Goal: Transaction & Acquisition: Purchase product/service

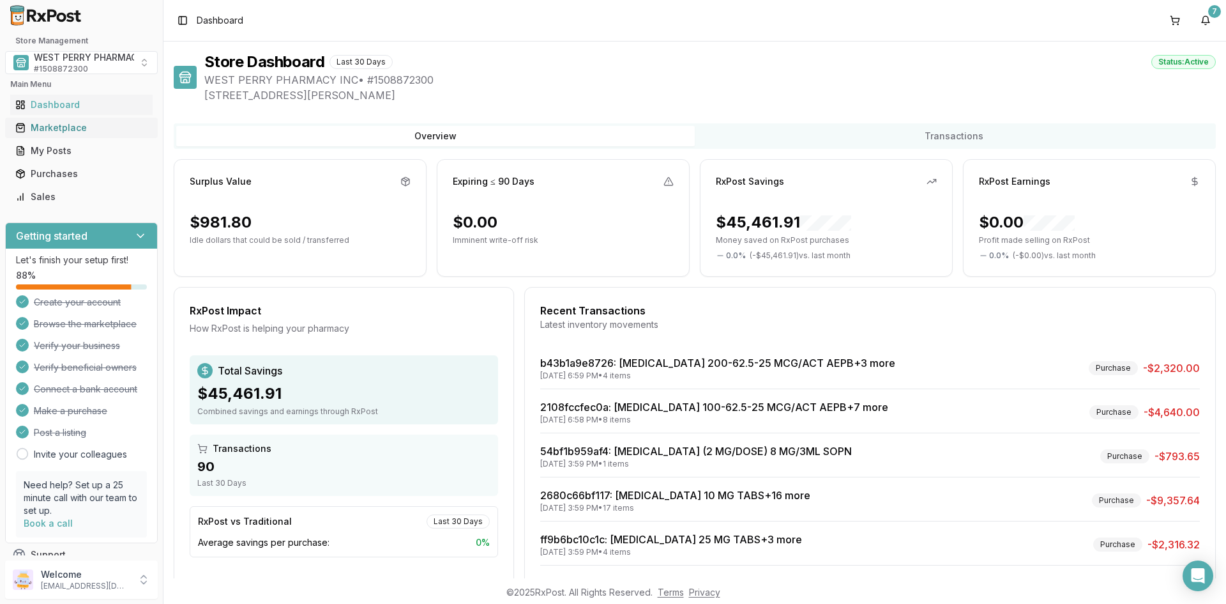
click at [54, 128] on div "Marketplace" at bounding box center [81, 127] width 132 height 13
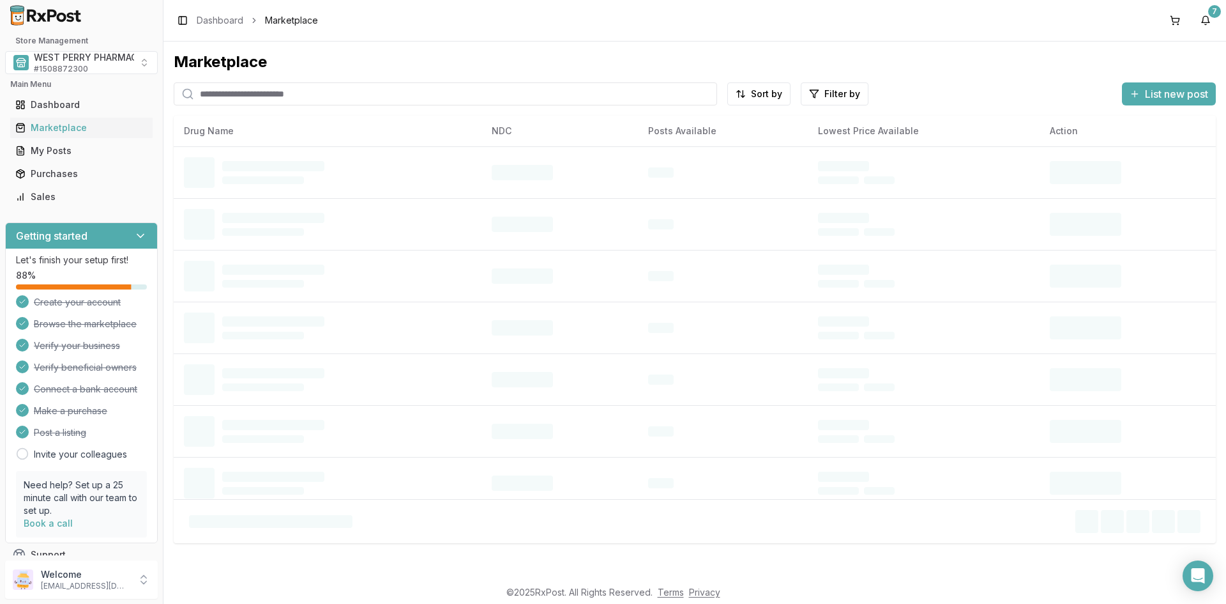
click at [264, 98] on input "search" at bounding box center [446, 93] width 544 height 23
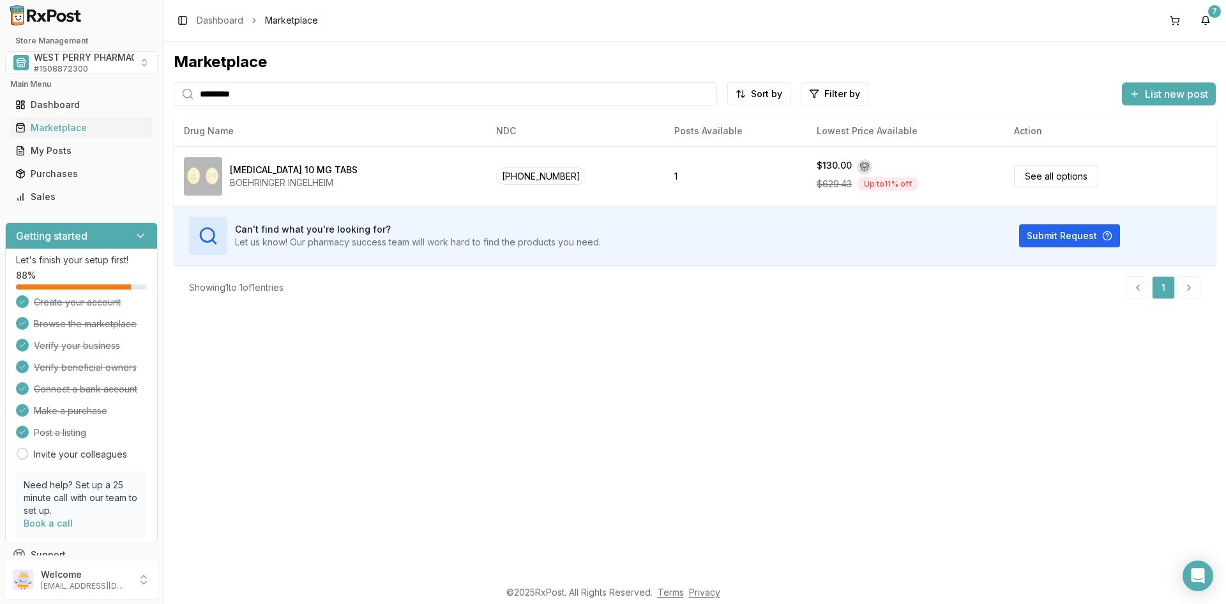
drag, startPoint x: 264, startPoint y: 95, endPoint x: 86, endPoint y: 93, distance: 178.2
click at [86, 93] on div "Store Management WEST PERRY PHARMACY INC # 1508872300 Main Menu Dashboard Marke…" at bounding box center [613, 302] width 1226 height 604
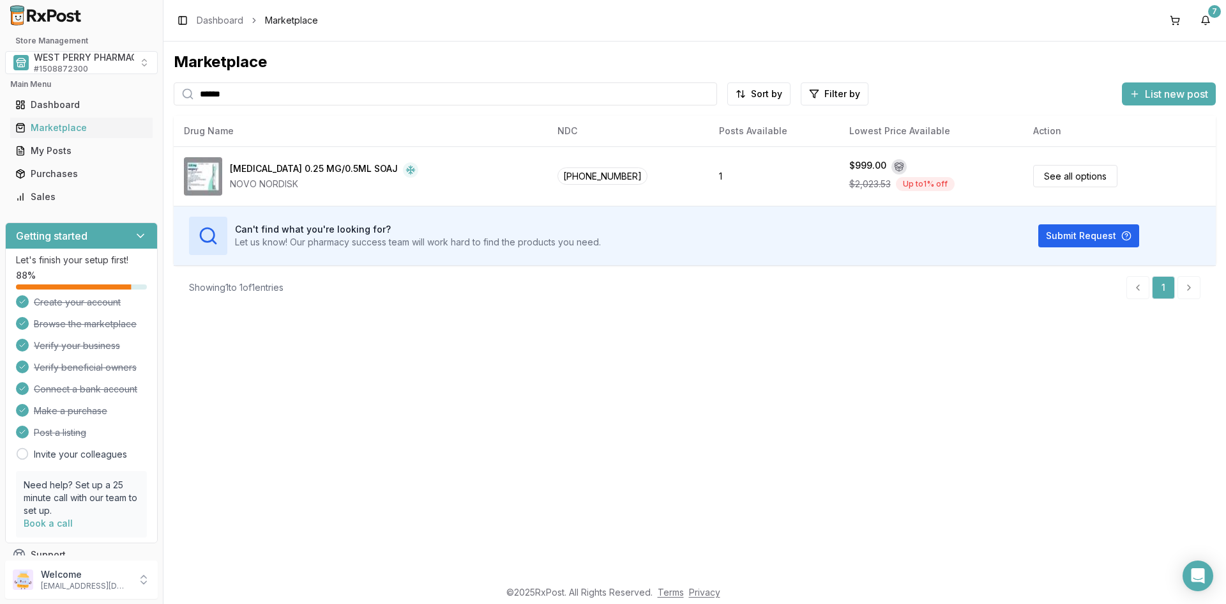
drag, startPoint x: 112, startPoint y: 93, endPoint x: 46, endPoint y: 91, distance: 66.4
click at [46, 91] on div "Store Management WEST PERRY PHARMACY INC # 1508872300 Main Menu Dashboard Marke…" at bounding box center [613, 302] width 1226 height 604
type input "*********"
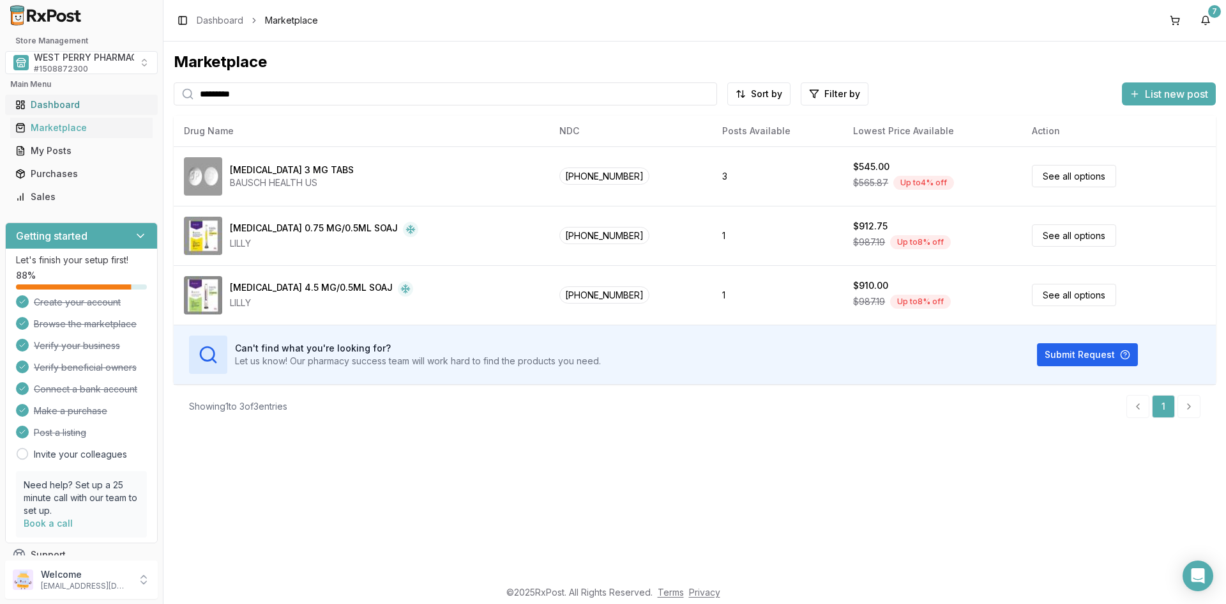
drag, startPoint x: 209, startPoint y: 93, endPoint x: 109, endPoint y: 95, distance: 100.9
click at [109, 95] on div "Store Management WEST PERRY PHARMACY INC # 1508872300 Main Menu Dashboard Marke…" at bounding box center [613, 302] width 1226 height 604
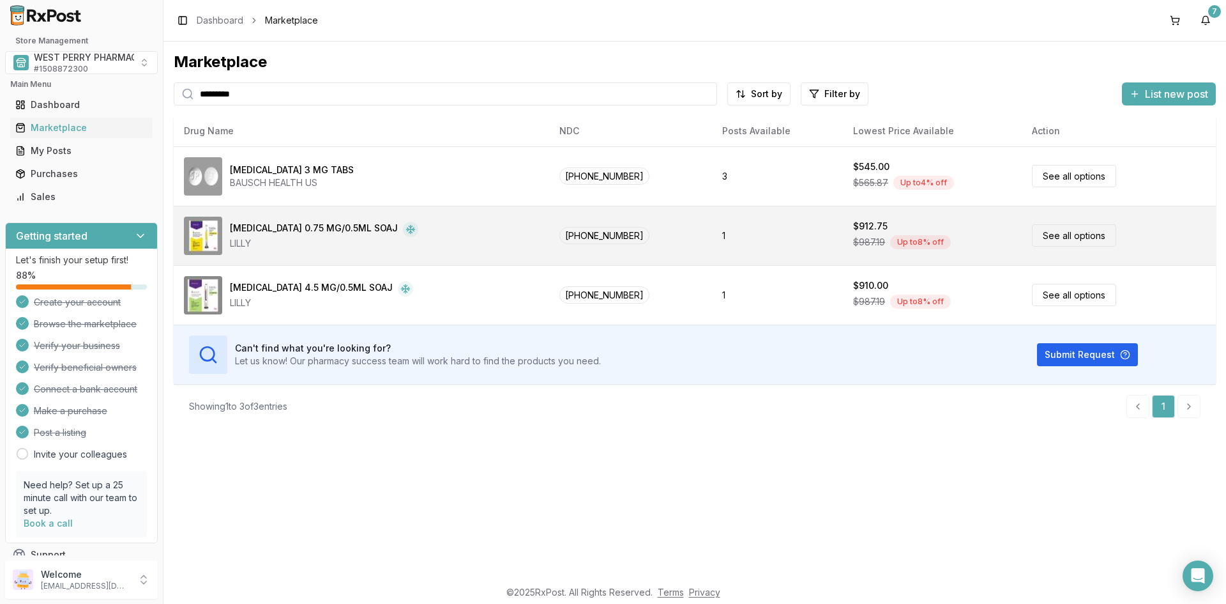
click at [308, 230] on div "[MEDICAL_DATA] 0.75 MG/0.5ML SOAJ" at bounding box center [314, 229] width 168 height 15
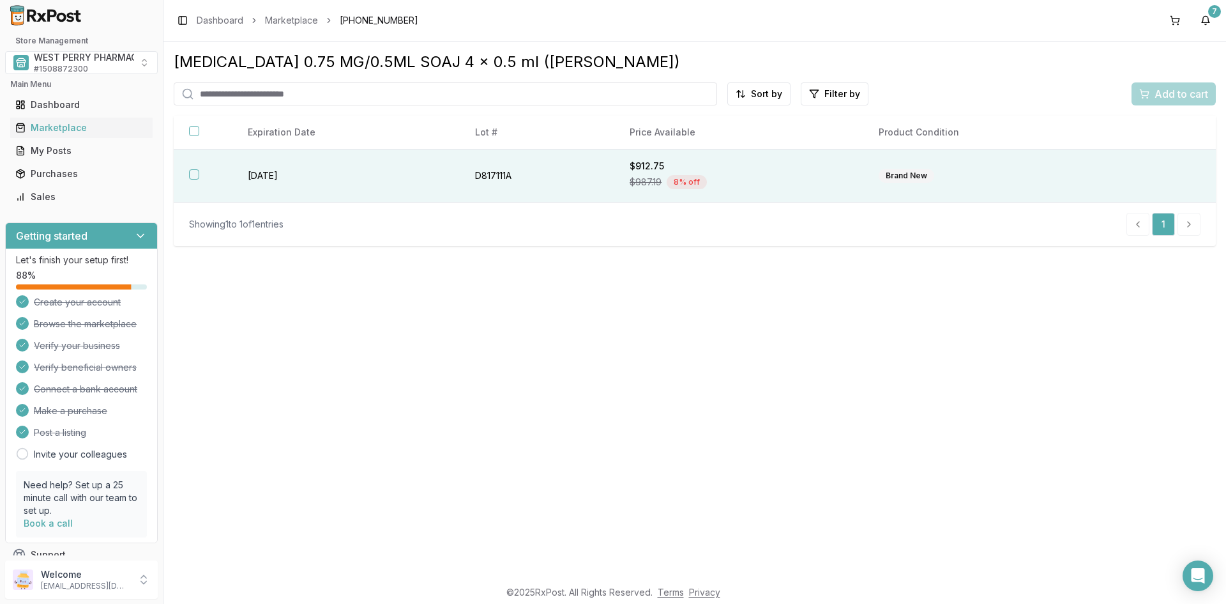
click at [284, 178] on td "[DATE]" at bounding box center [345, 175] width 227 height 53
click at [1175, 91] on span "Add to cart" at bounding box center [1182, 93] width 54 height 15
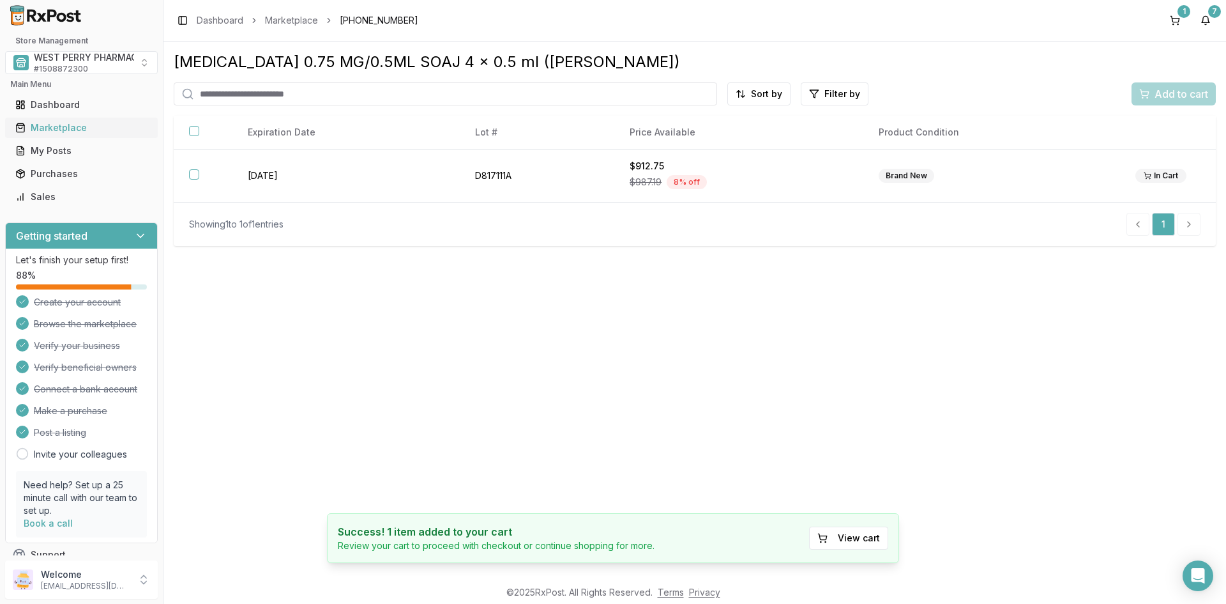
click at [58, 130] on div "Marketplace" at bounding box center [81, 127] width 132 height 13
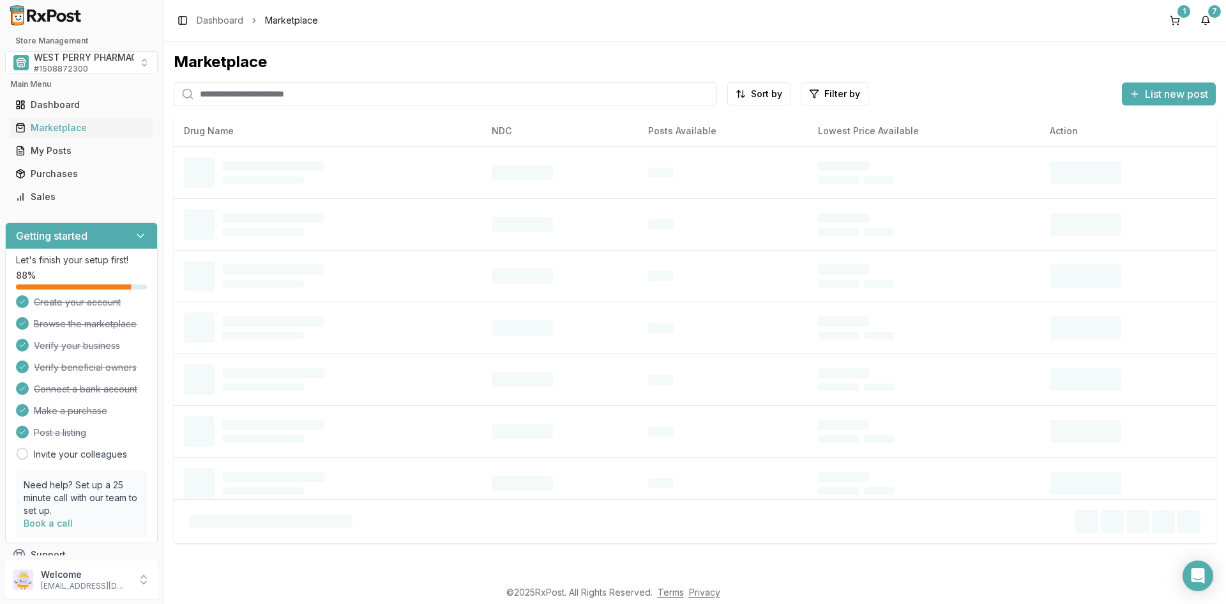
click at [287, 90] on input "search" at bounding box center [446, 93] width 544 height 23
type input "*****"
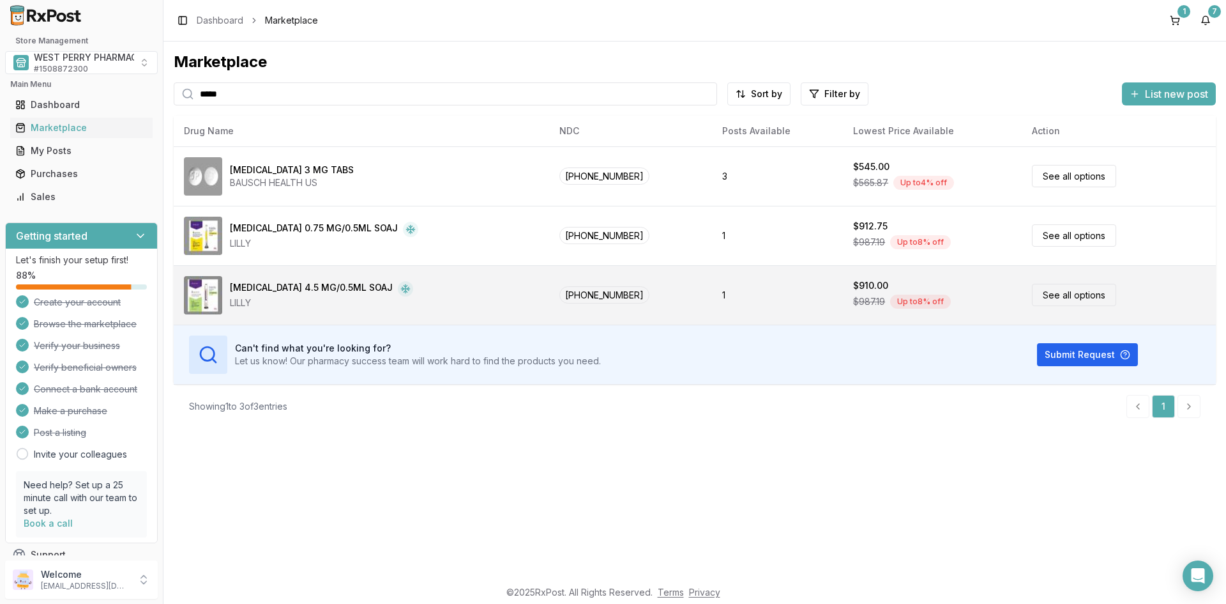
click at [268, 287] on div "[MEDICAL_DATA] 4.5 MG/0.5ML SOAJ" at bounding box center [311, 288] width 163 height 15
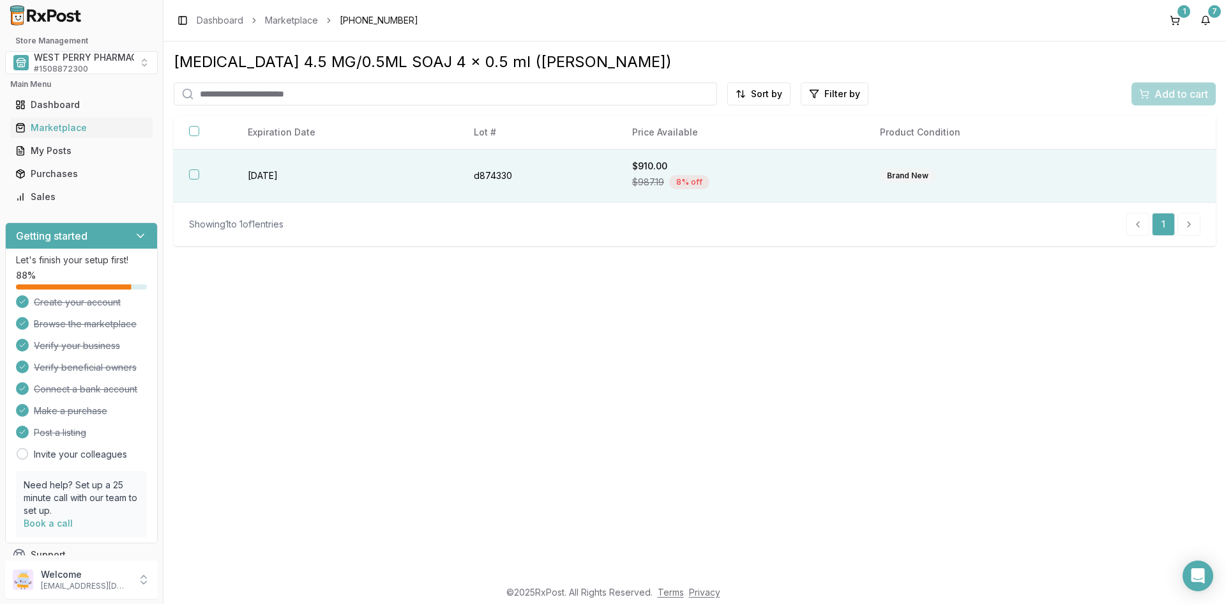
click at [497, 178] on td "d874330" at bounding box center [538, 175] width 158 height 53
click at [1164, 97] on span "Add to cart" at bounding box center [1182, 93] width 54 height 15
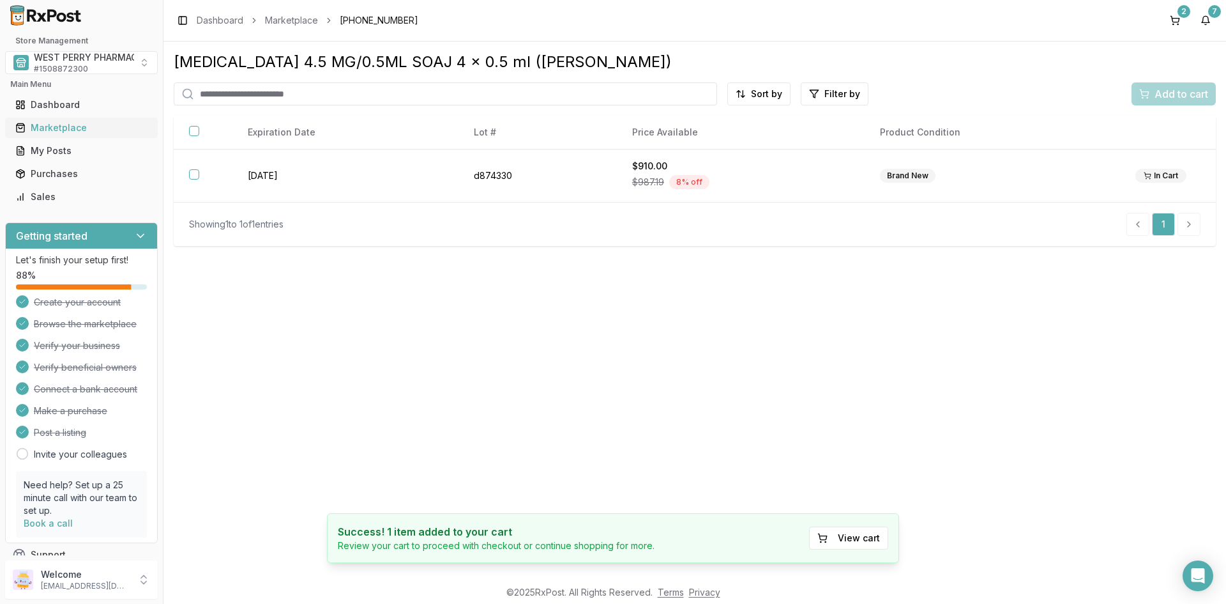
click at [68, 127] on div "Marketplace" at bounding box center [81, 127] width 132 height 13
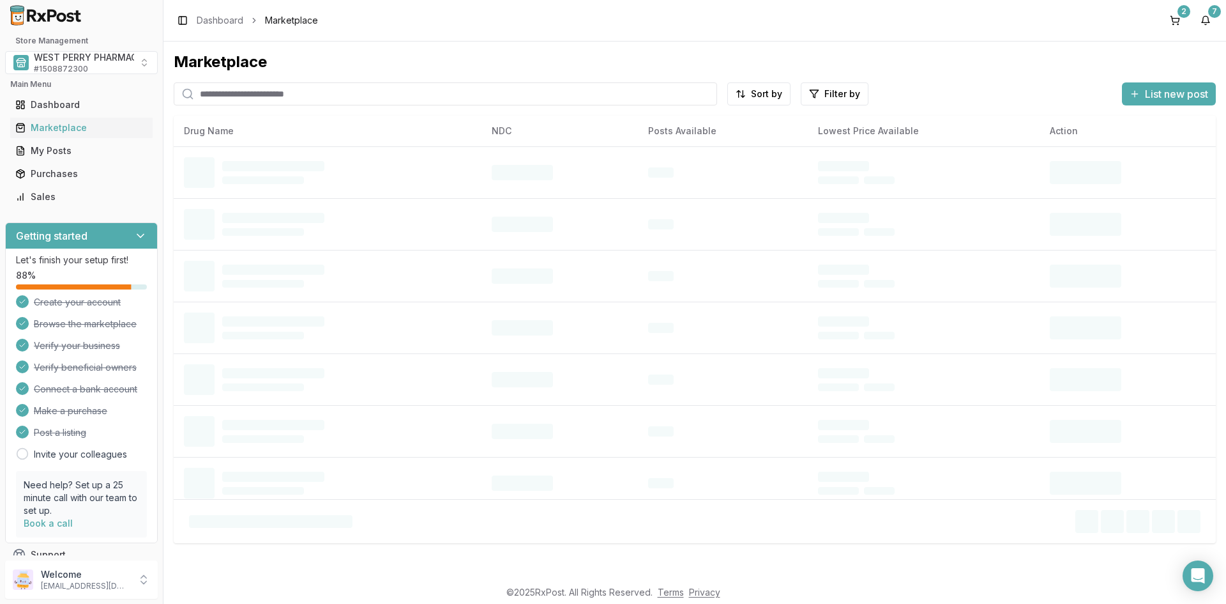
click at [252, 97] on input "search" at bounding box center [446, 93] width 544 height 23
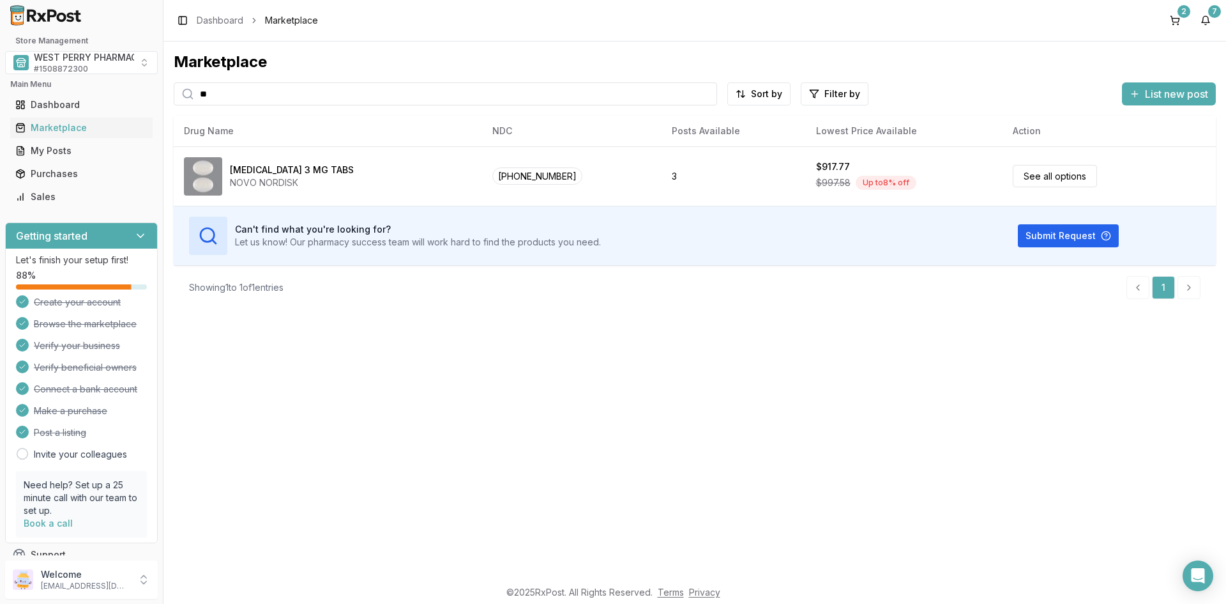
type input "*"
click at [153, 94] on div "Store Management WEST PERRY PHARMACY INC # 1508872300 Main Menu Dashboard Marke…" at bounding box center [613, 302] width 1226 height 604
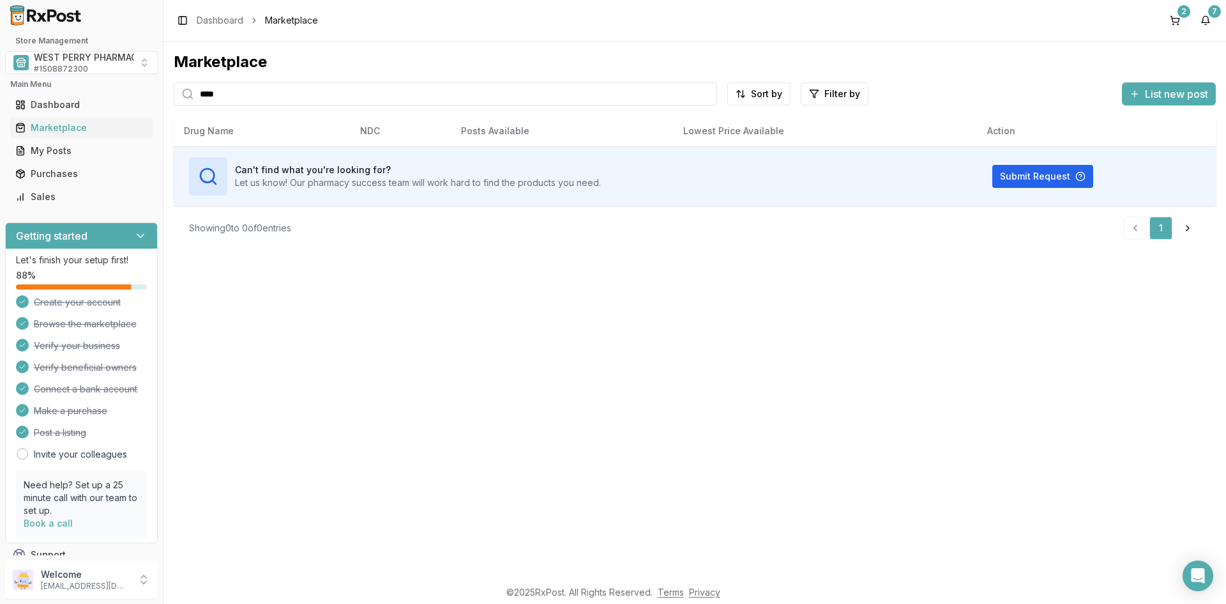
drag, startPoint x: 70, startPoint y: 77, endPoint x: 53, endPoint y: 76, distance: 17.3
click at [55, 76] on div "Store Management WEST PERRY PHARMACY INC # 1508872300 Main Menu Dashboard Marke…" at bounding box center [613, 302] width 1226 height 604
type input "*******"
click at [1176, 14] on button "2" at bounding box center [1175, 20] width 20 height 20
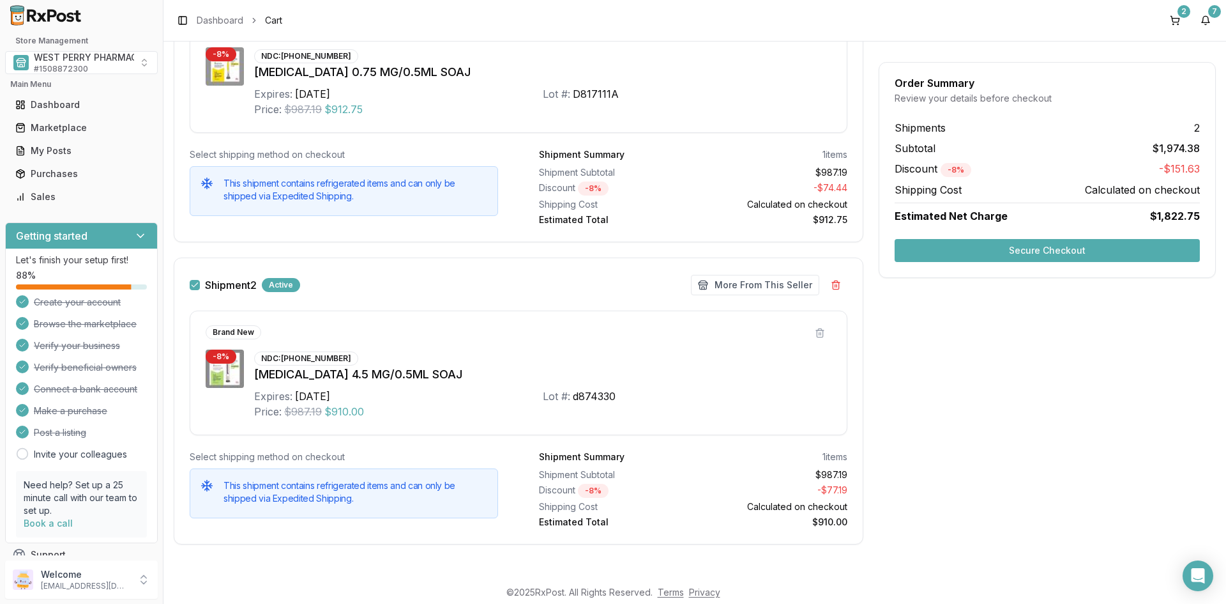
scroll to position [287, 0]
click at [1030, 252] on button "Secure Checkout" at bounding box center [1047, 250] width 305 height 23
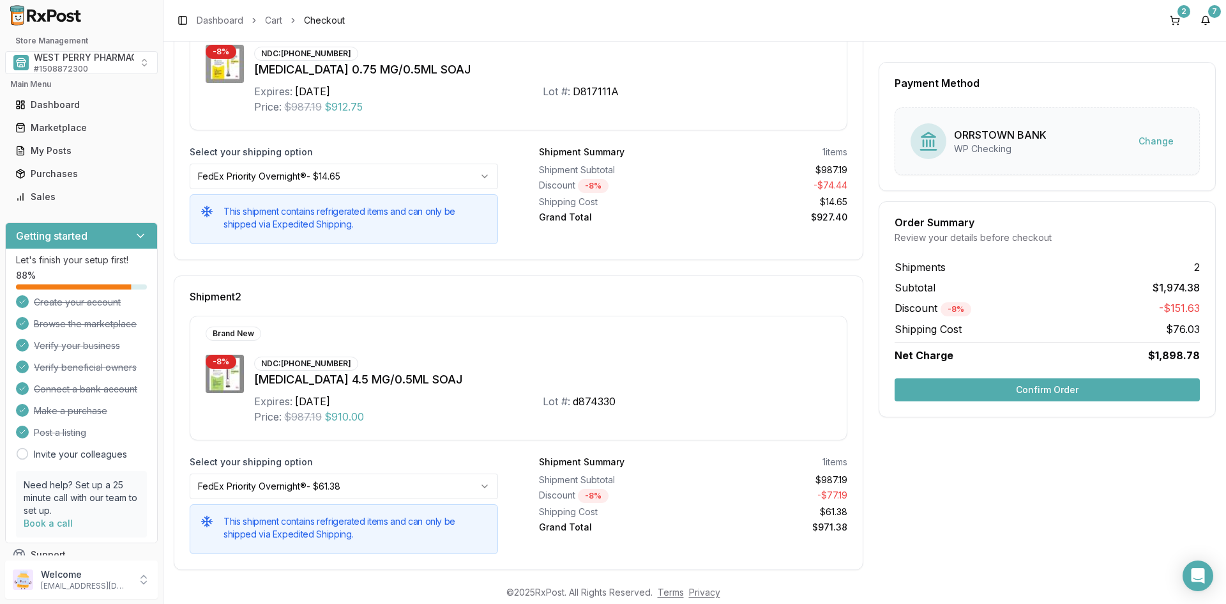
scroll to position [281, 0]
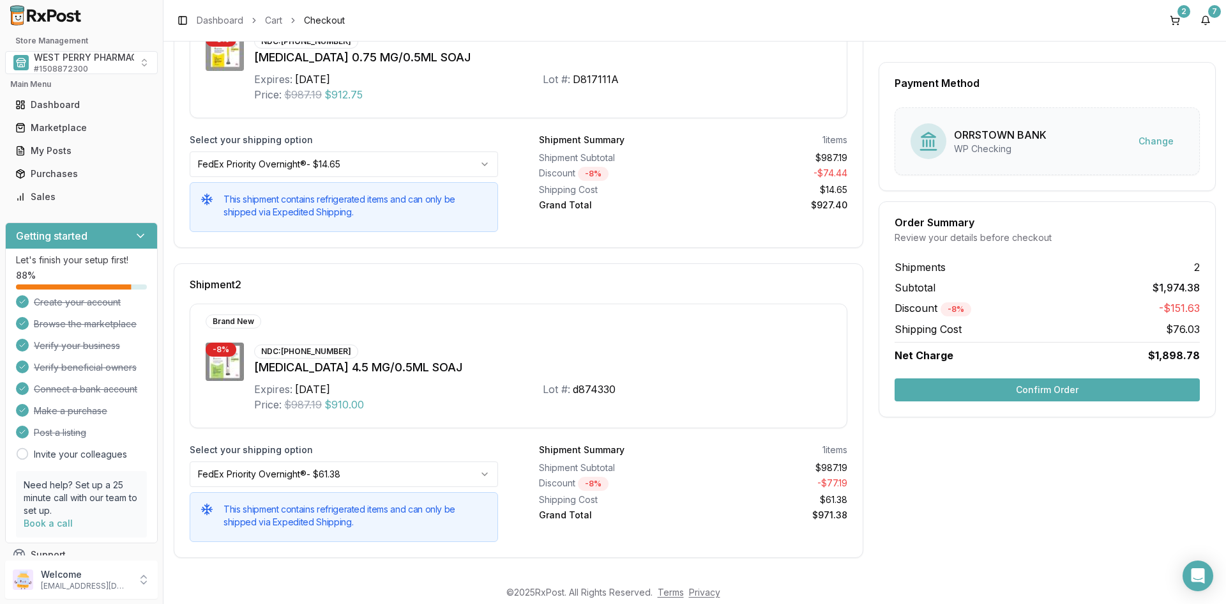
click at [312, 373] on div "[MEDICAL_DATA] 4.5 MG/0.5ML SOAJ" at bounding box center [542, 367] width 577 height 18
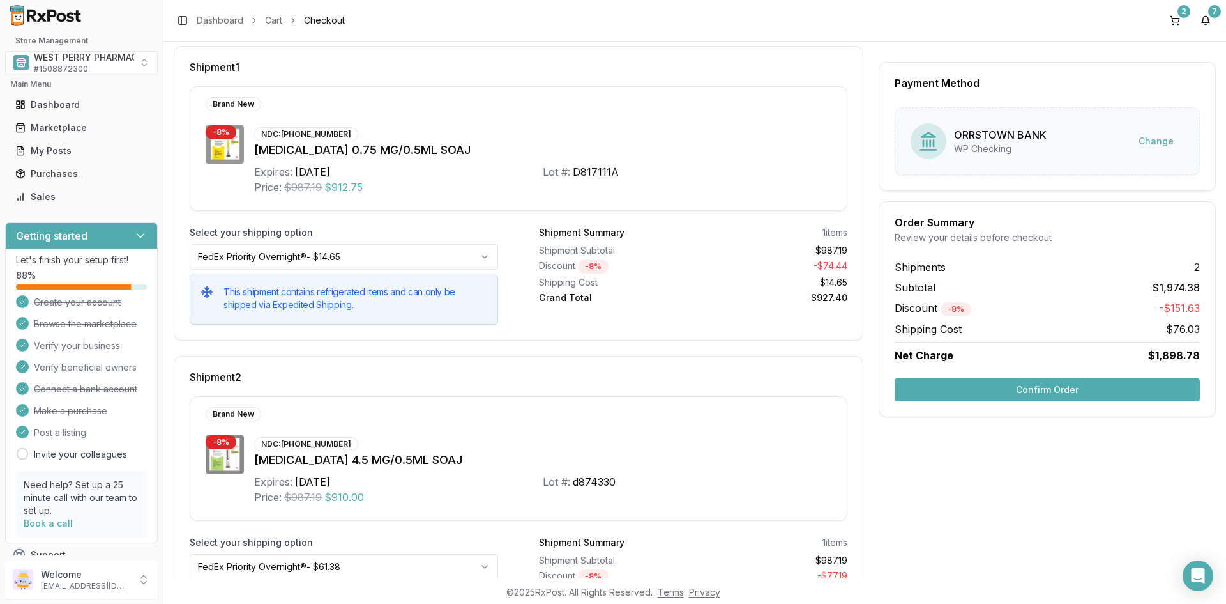
scroll to position [26, 0]
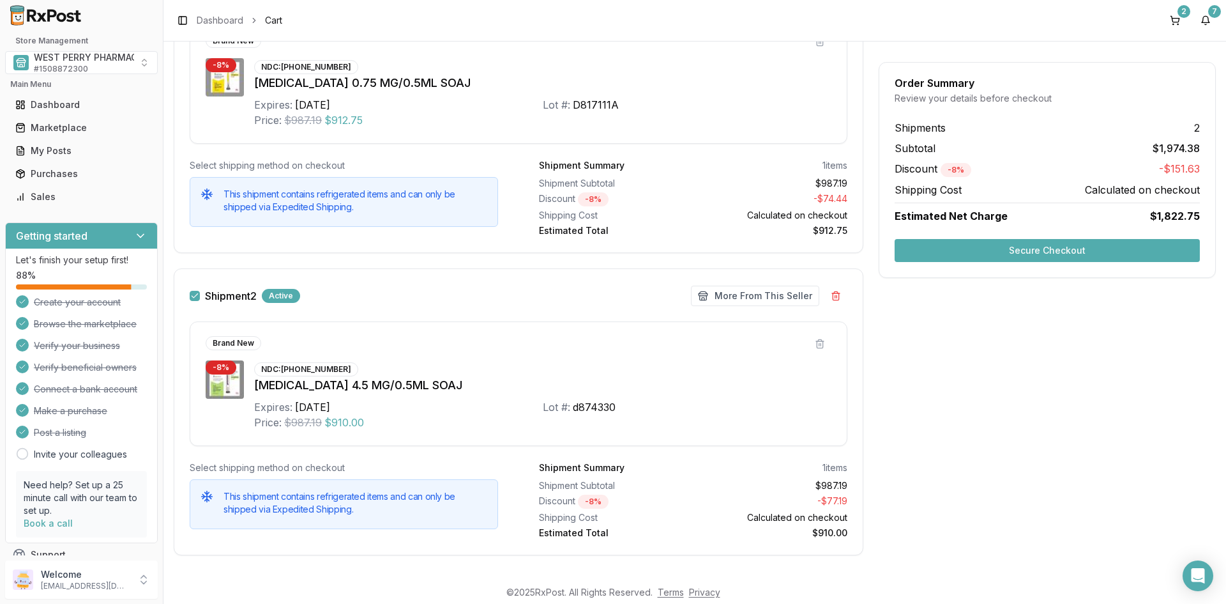
scroll to position [287, 0]
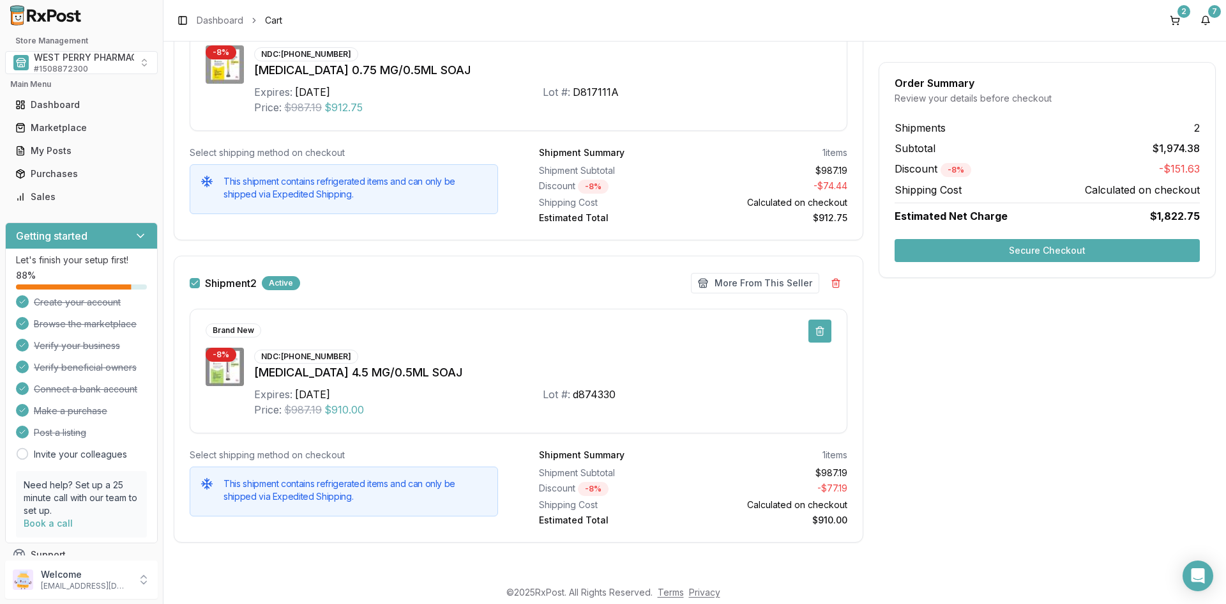
click at [817, 332] on button at bounding box center [820, 330] width 23 height 23
click at [830, 286] on button at bounding box center [836, 282] width 23 height 23
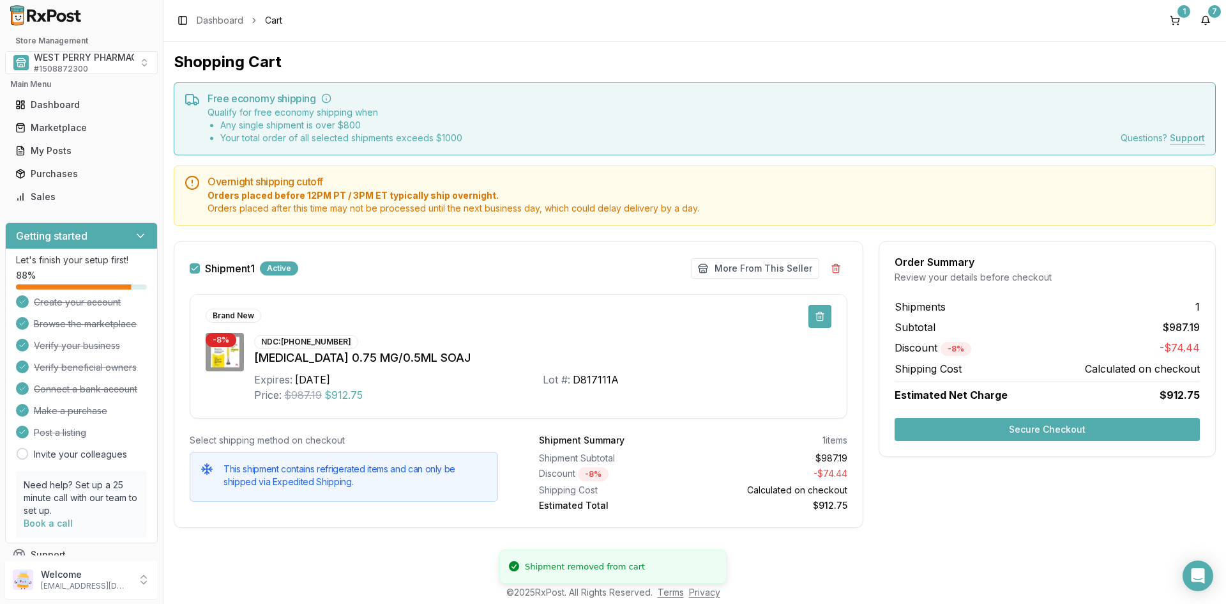
scroll to position [0, 0]
click at [1000, 423] on button "Secure Checkout" at bounding box center [1047, 429] width 305 height 23
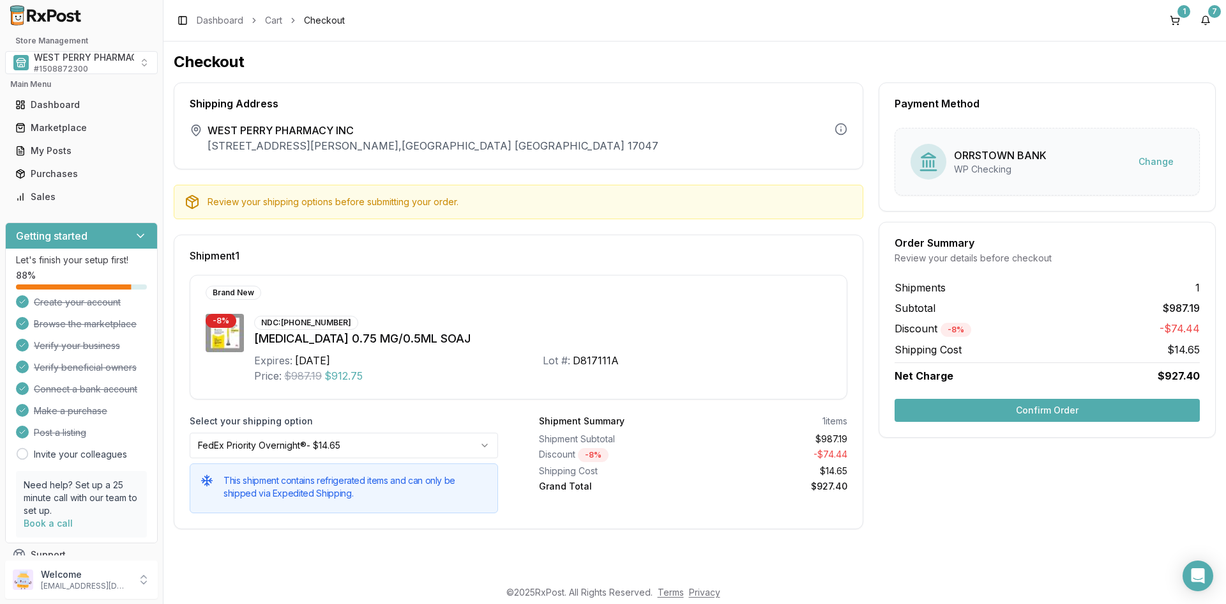
click at [1051, 416] on button "Confirm Order" at bounding box center [1047, 410] width 305 height 23
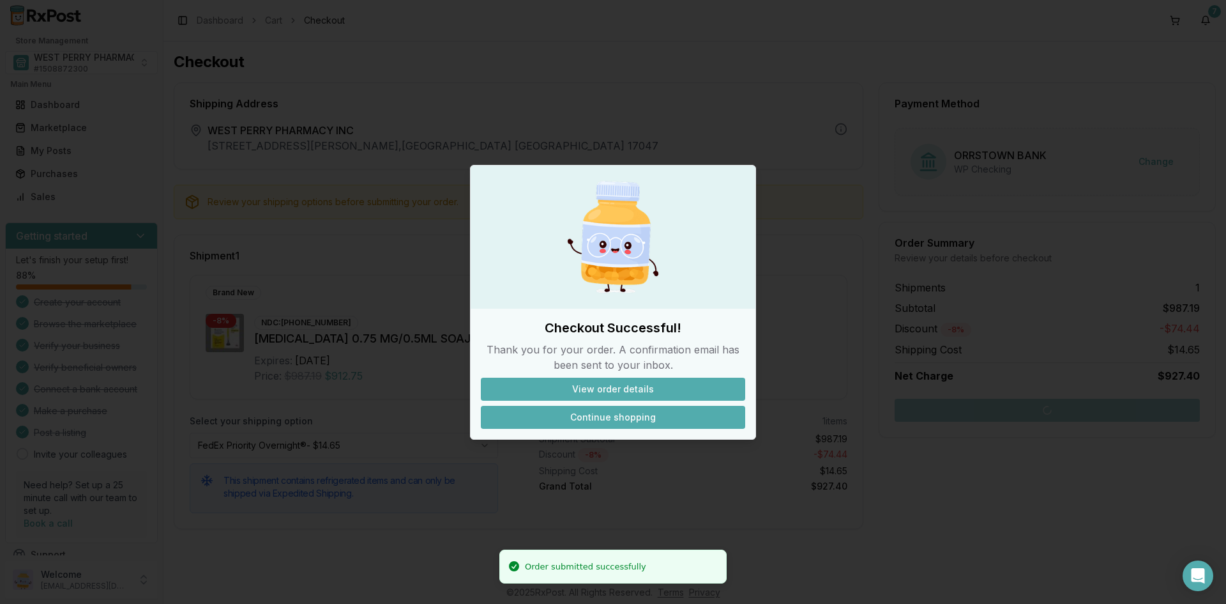
click at [588, 415] on button "Continue shopping" at bounding box center [613, 417] width 264 height 23
